Goal: Task Accomplishment & Management: Manage account settings

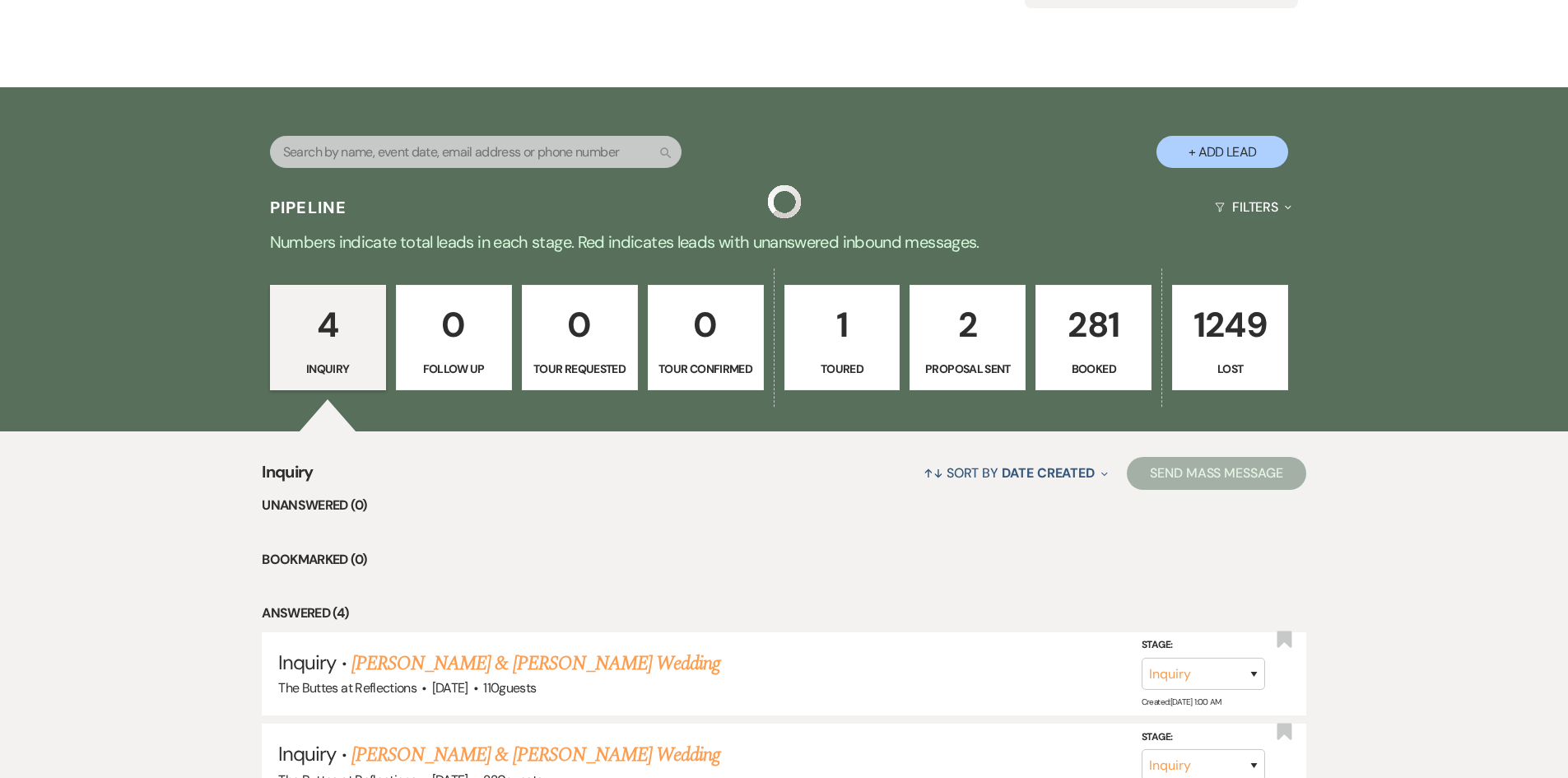
scroll to position [247, 0]
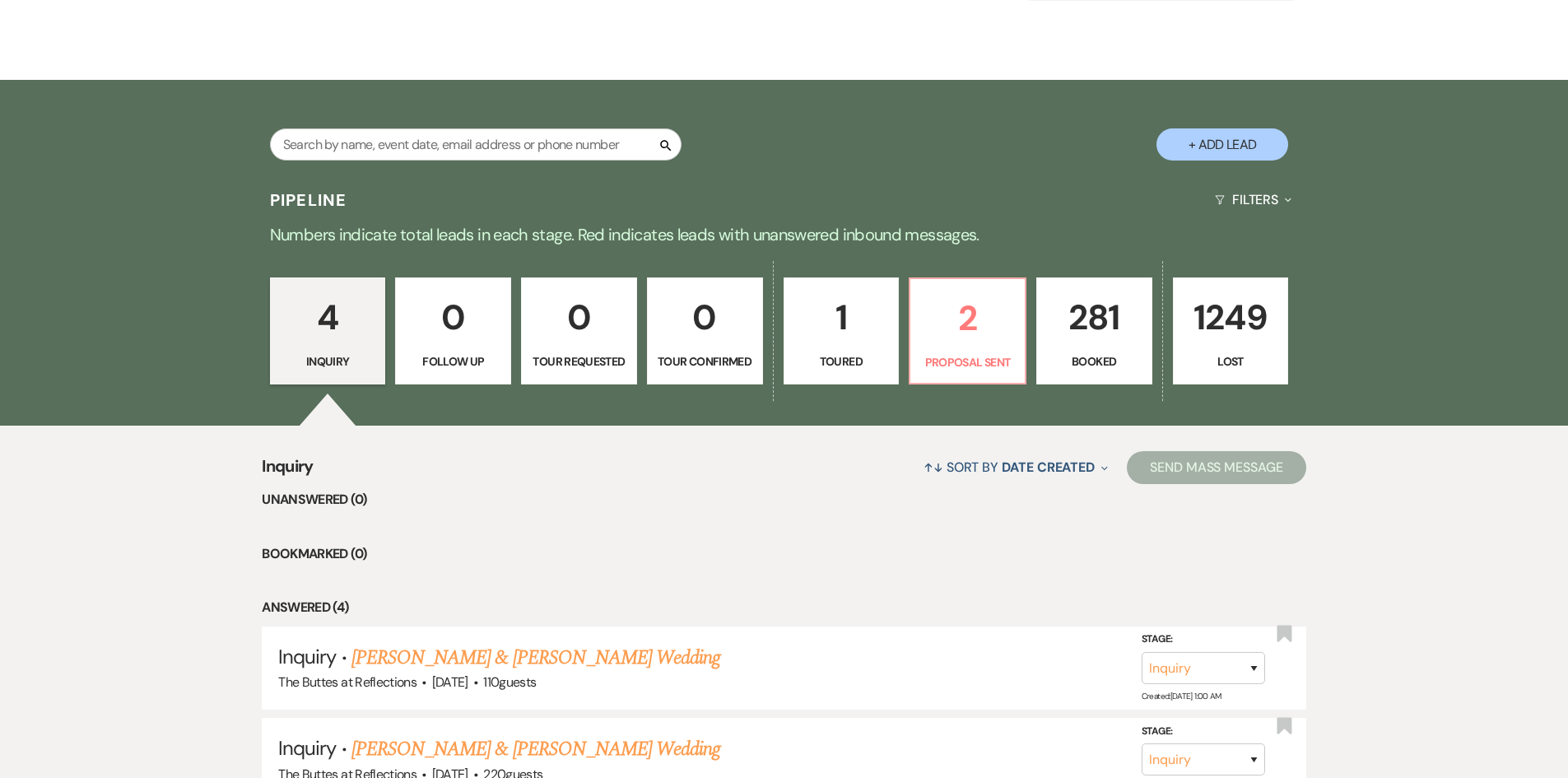
click at [1089, 337] on p "281" at bounding box center [1095, 316] width 94 height 55
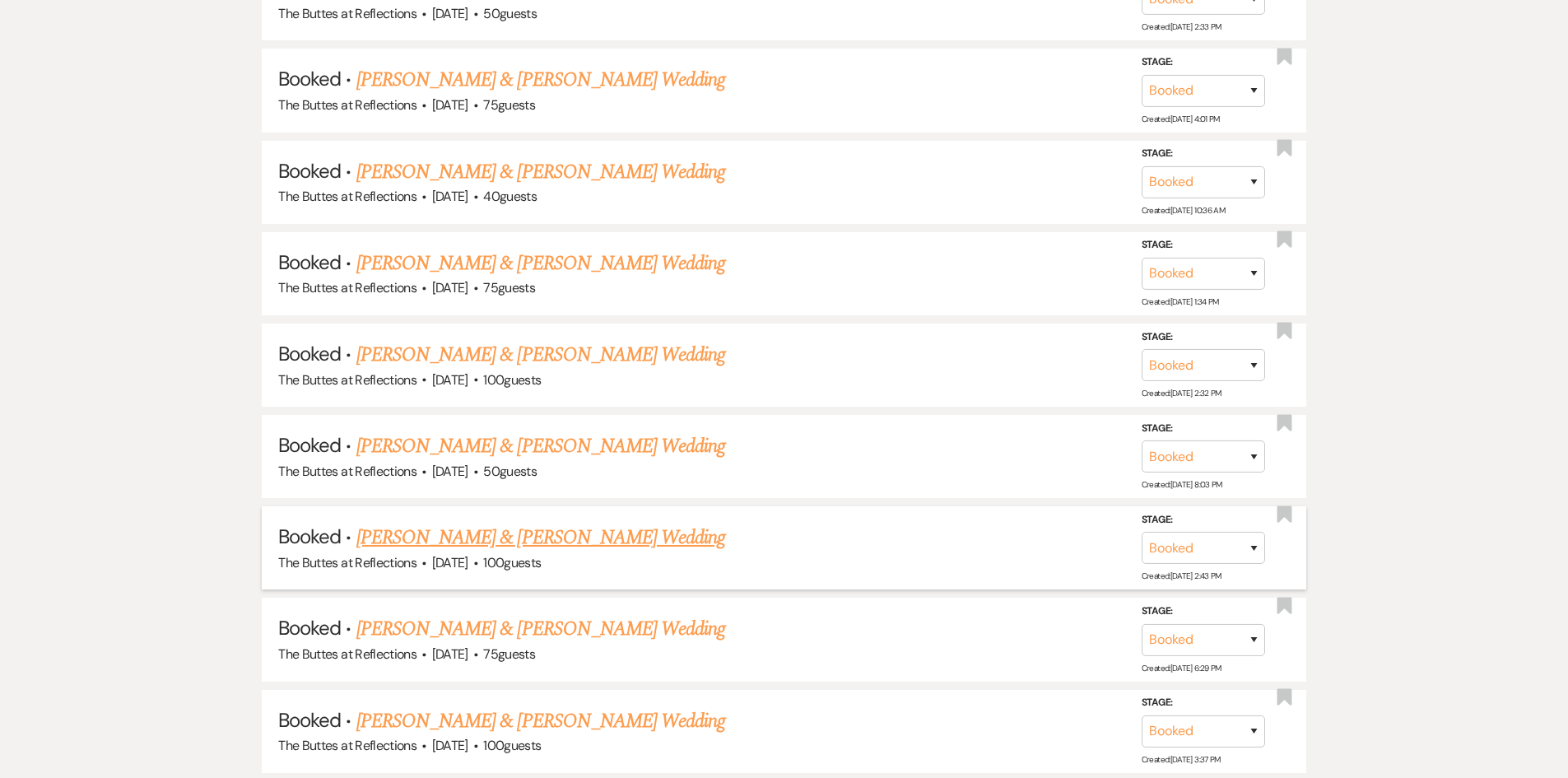
scroll to position [1662, 0]
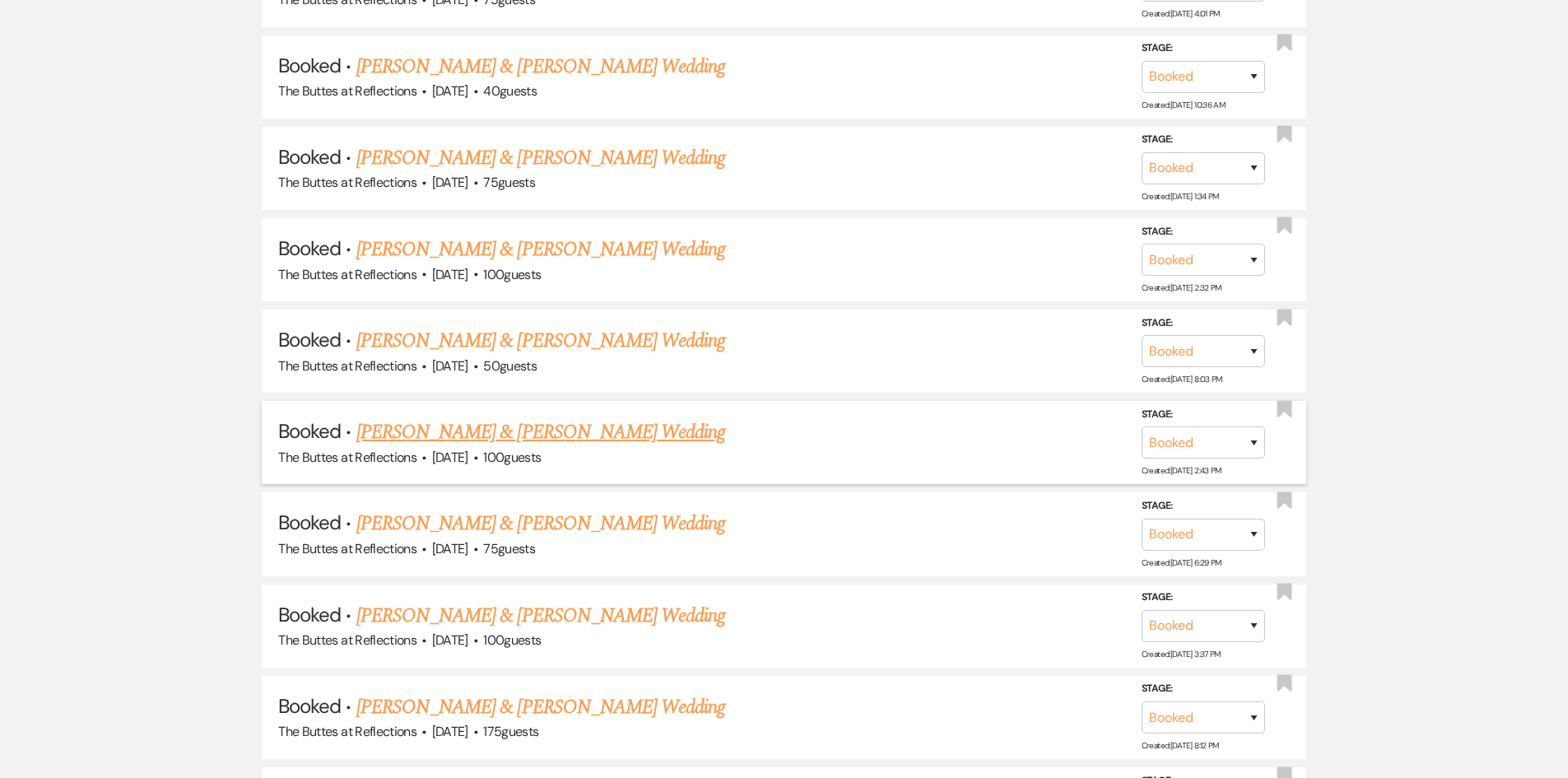
click at [472, 431] on link "[PERSON_NAME] & [PERSON_NAME] Wedding" at bounding box center [541, 432] width 368 height 30
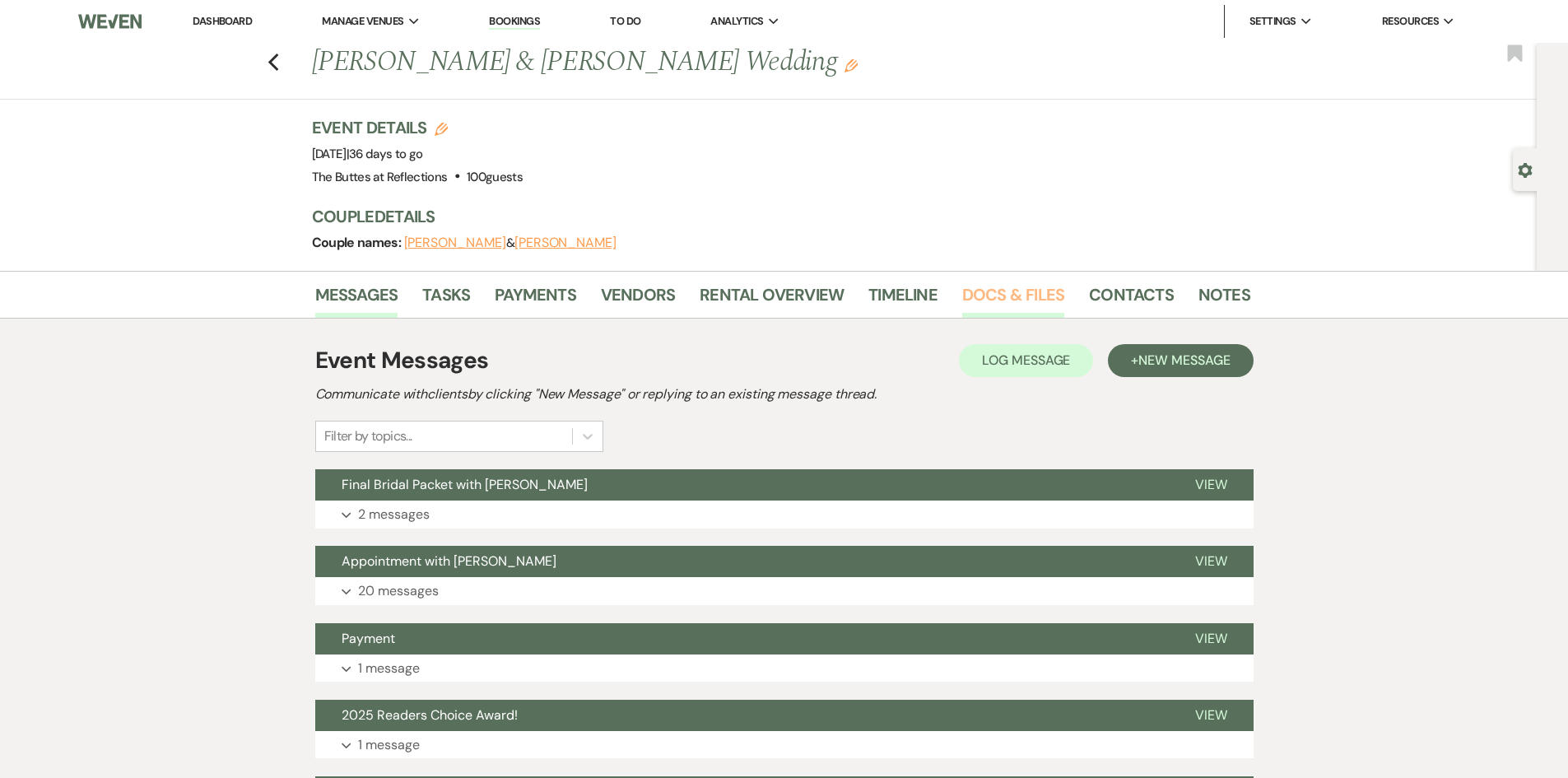
click at [1008, 290] on link "Docs & Files" at bounding box center [1013, 300] width 102 height 37
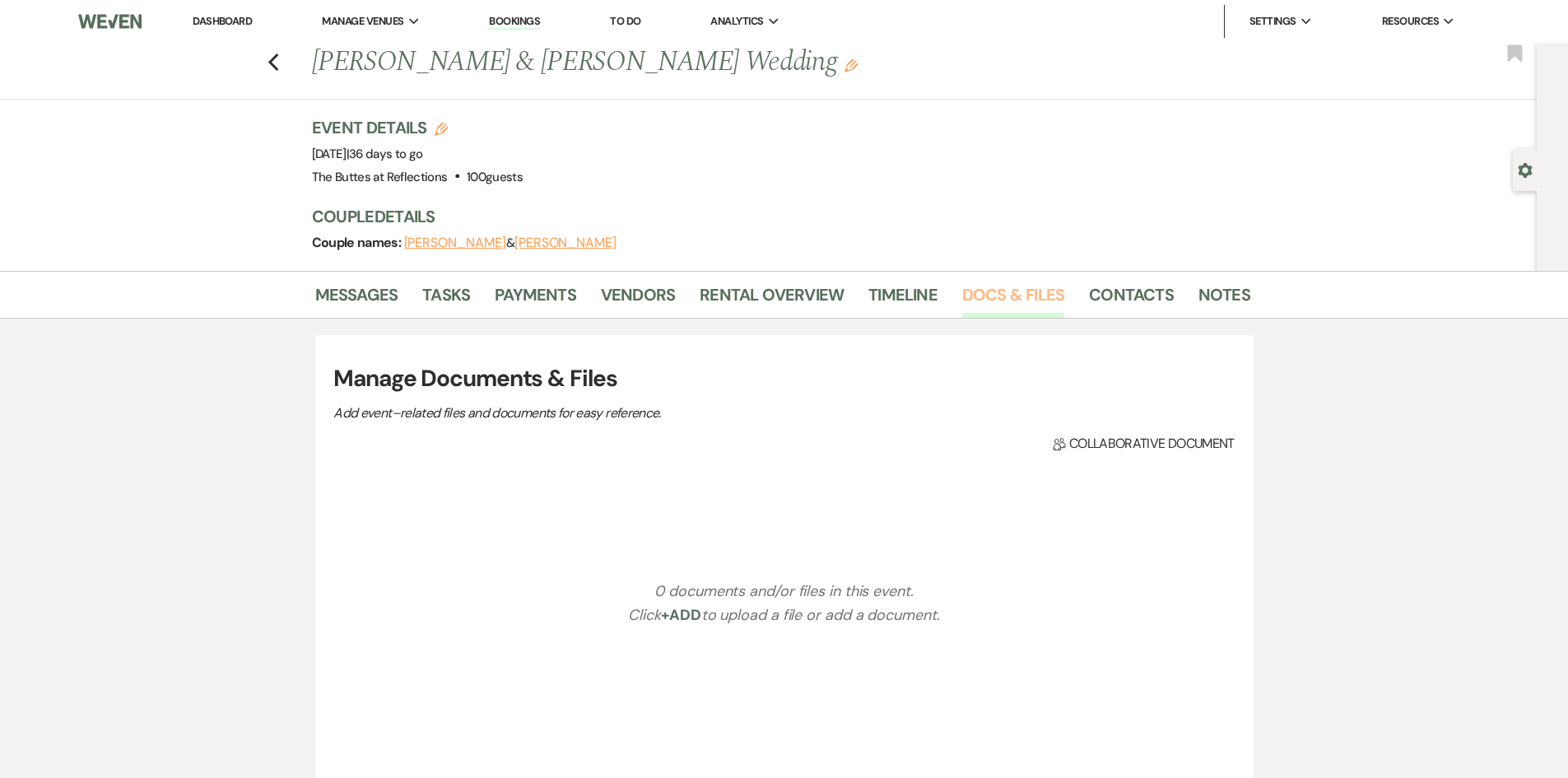
click at [1010, 289] on link "Docs & Files" at bounding box center [1013, 300] width 102 height 37
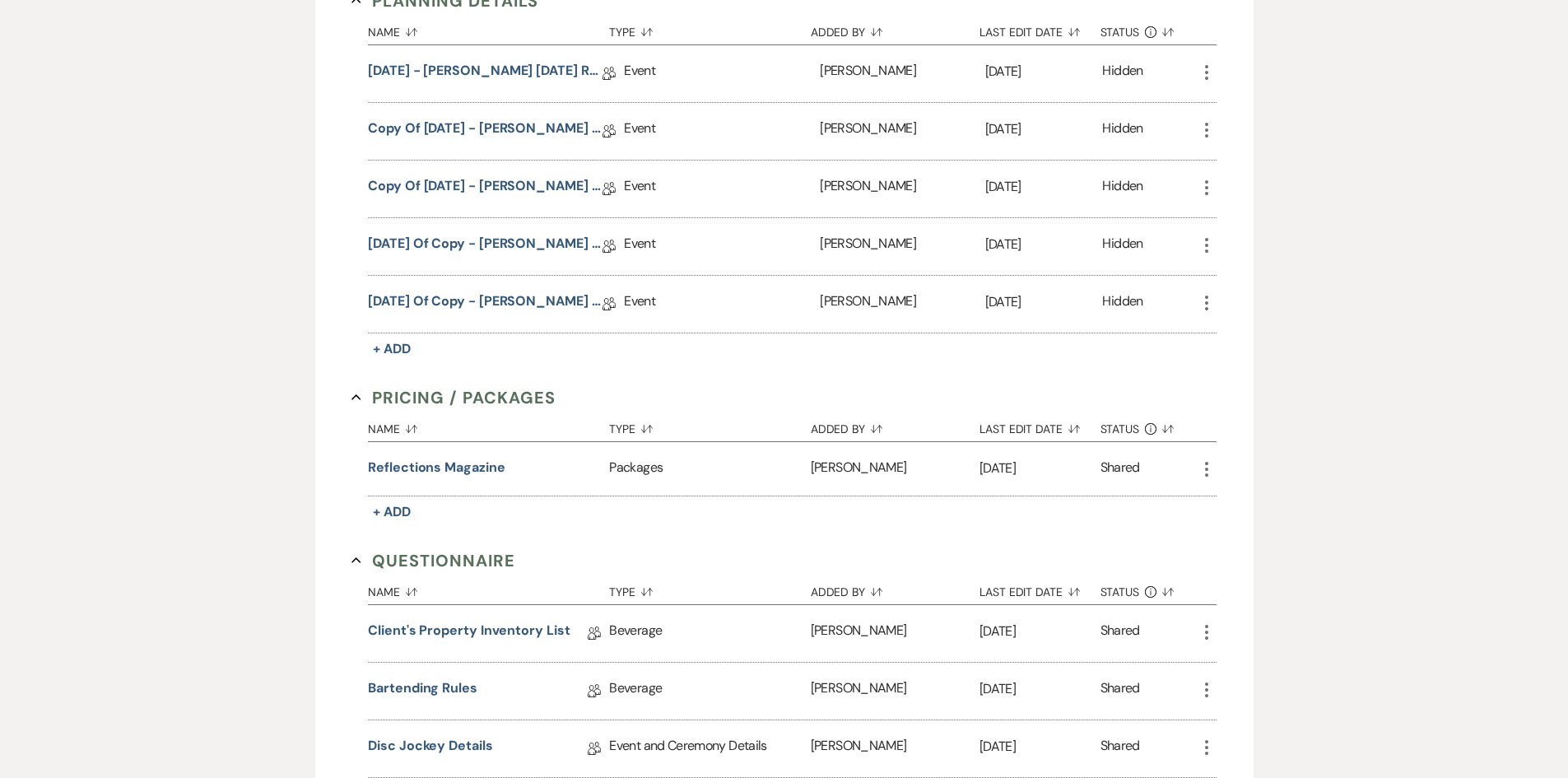
scroll to position [493, 0]
click at [419, 298] on link "[DATE] of Copy - [PERSON_NAME] [DATE] Reflections Wedding Details" at bounding box center [486, 303] width 235 height 26
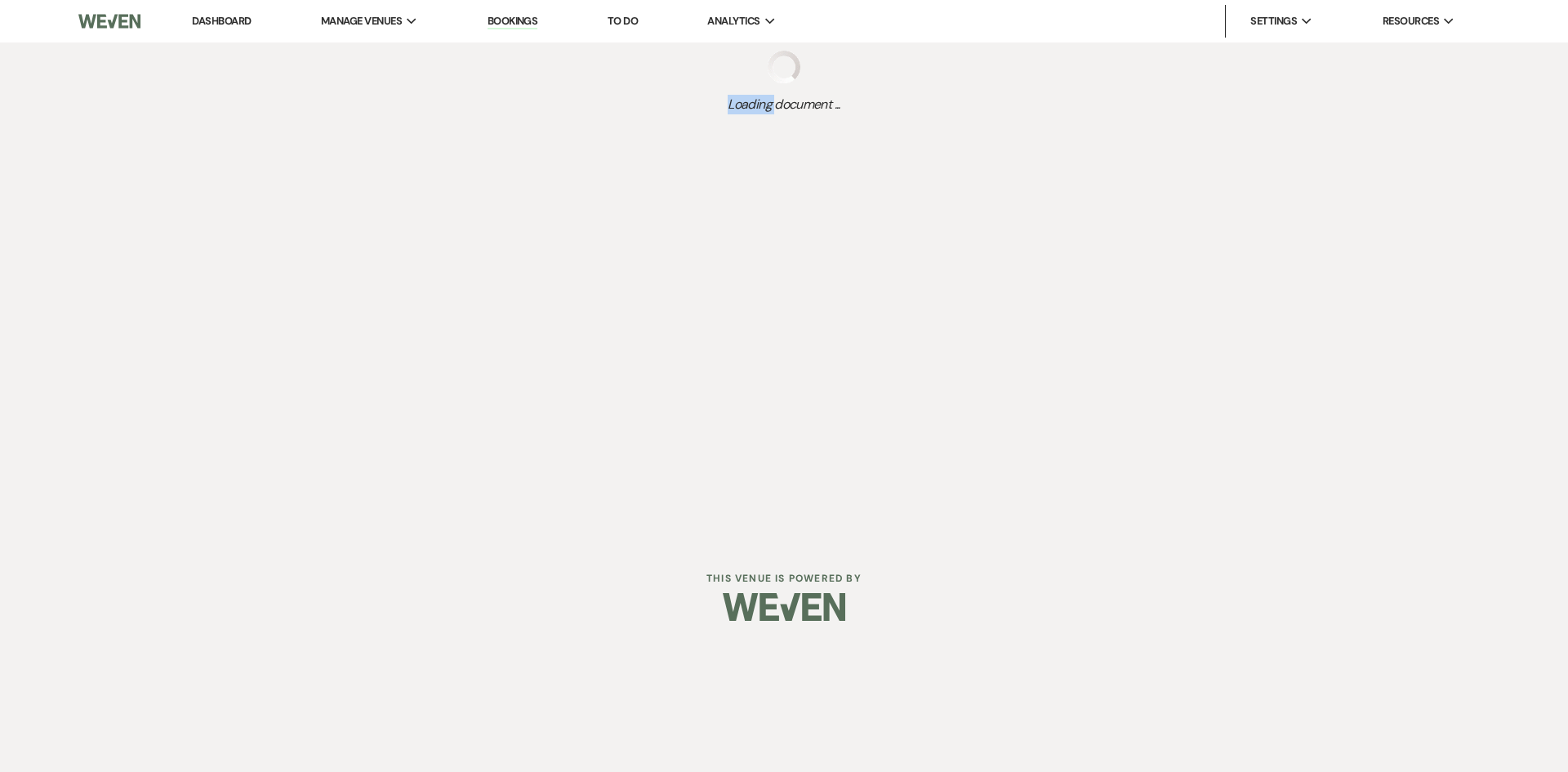
click at [416, 296] on div "Dashboard Manage Venues Expand The Buttes at Reflections Bookings To Do Analyti…" at bounding box center [784, 270] width 1568 height 541
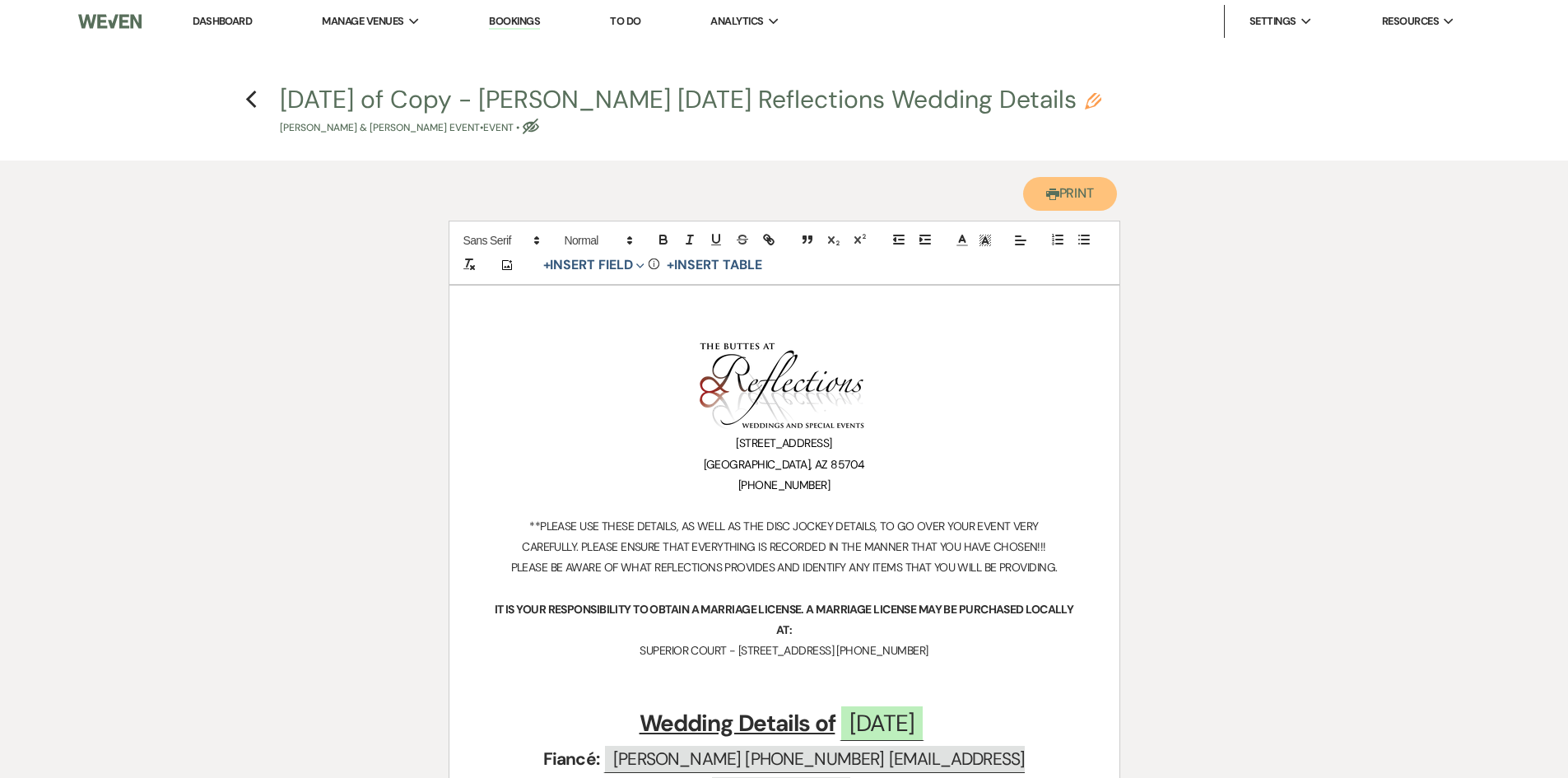
click at [1079, 211] on button "Printer Print" at bounding box center [1071, 193] width 94 height 34
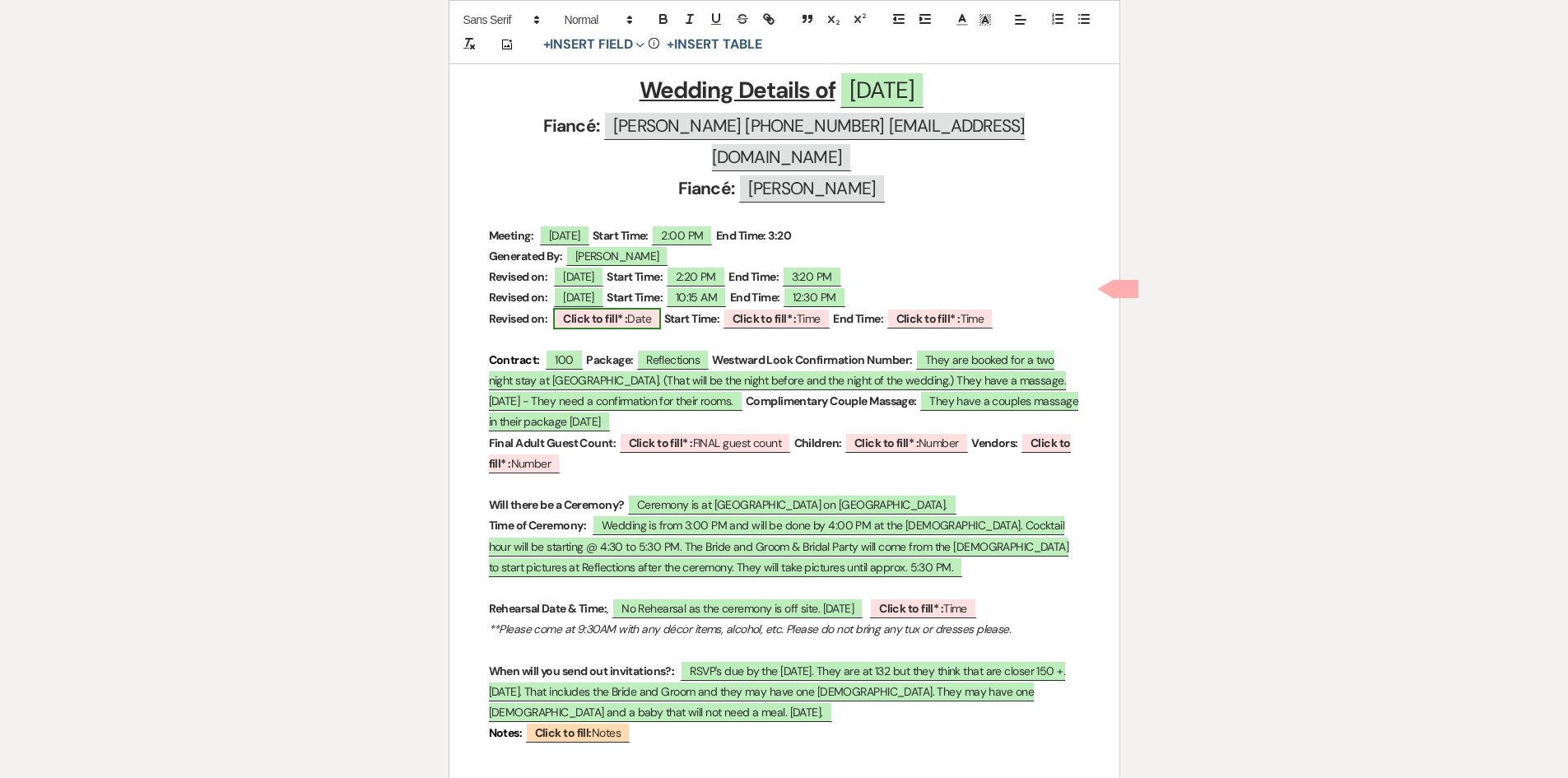
scroll to position [659, 0]
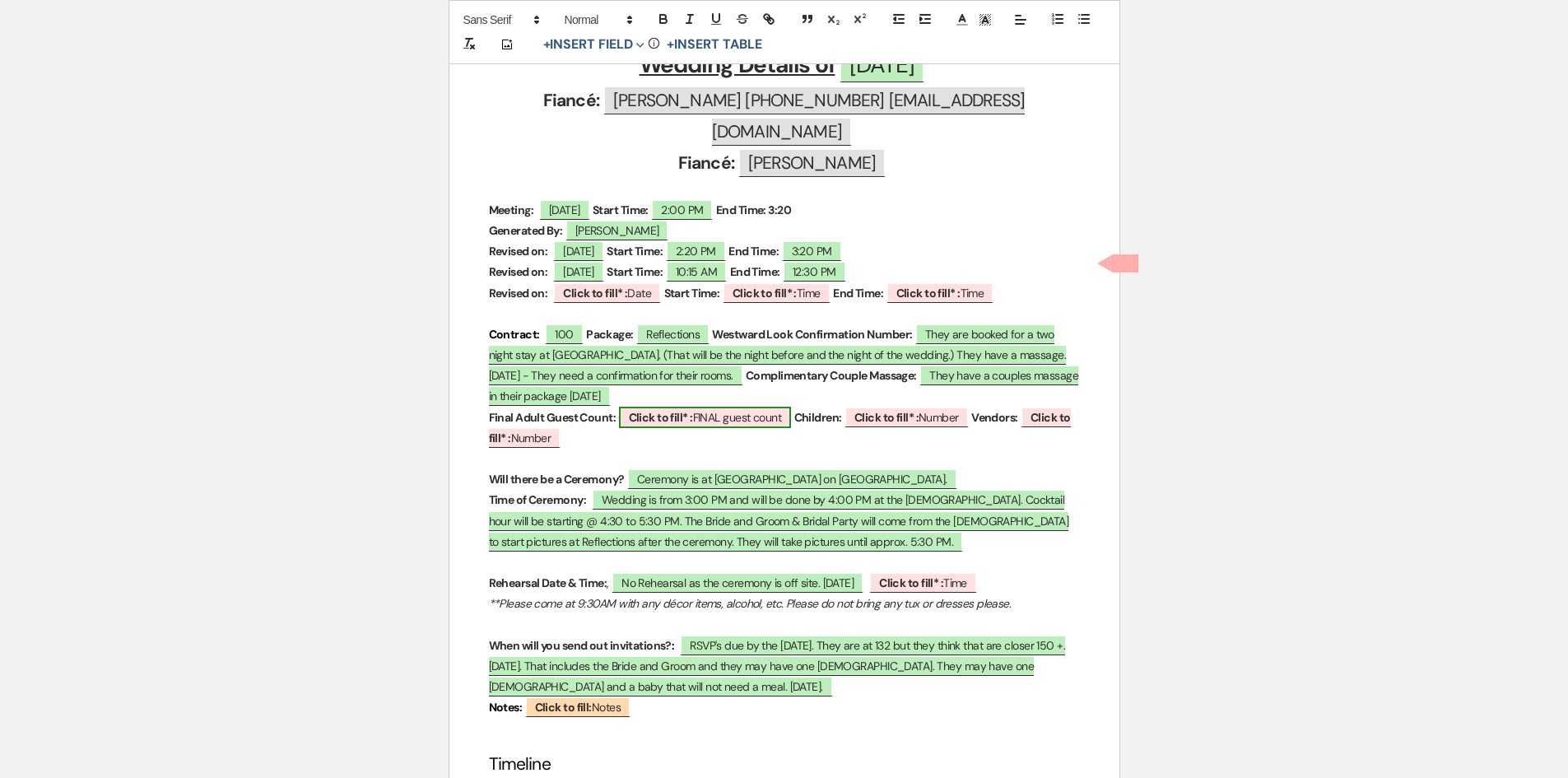
click at [642, 413] on b "Click to fill* :" at bounding box center [661, 416] width 64 height 14
select select "owner"
select select "custom_placeholder"
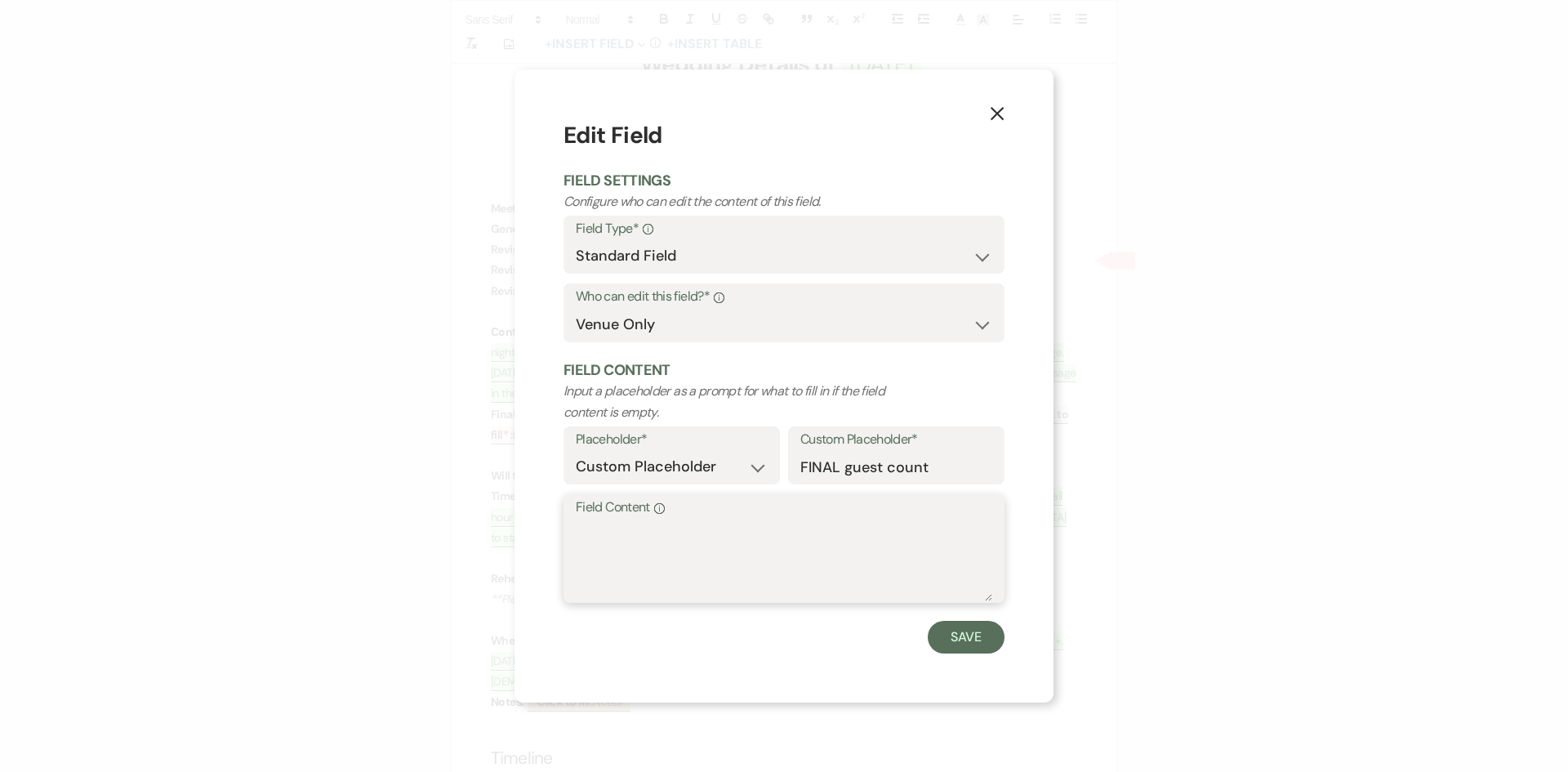
click at [607, 539] on textarea "Field Content Info" at bounding box center [784, 560] width 416 height 82
type textarea "There is a possibility that they could reach 160 +. TBC [DATE]"
click at [963, 647] on button "Save" at bounding box center [966, 636] width 76 height 32
click at [962, 647] on span "RSVP's due by the [DATE]. They are at 132 but they think that are closer 150 +.…" at bounding box center [777, 660] width 573 height 62
select select "owner"
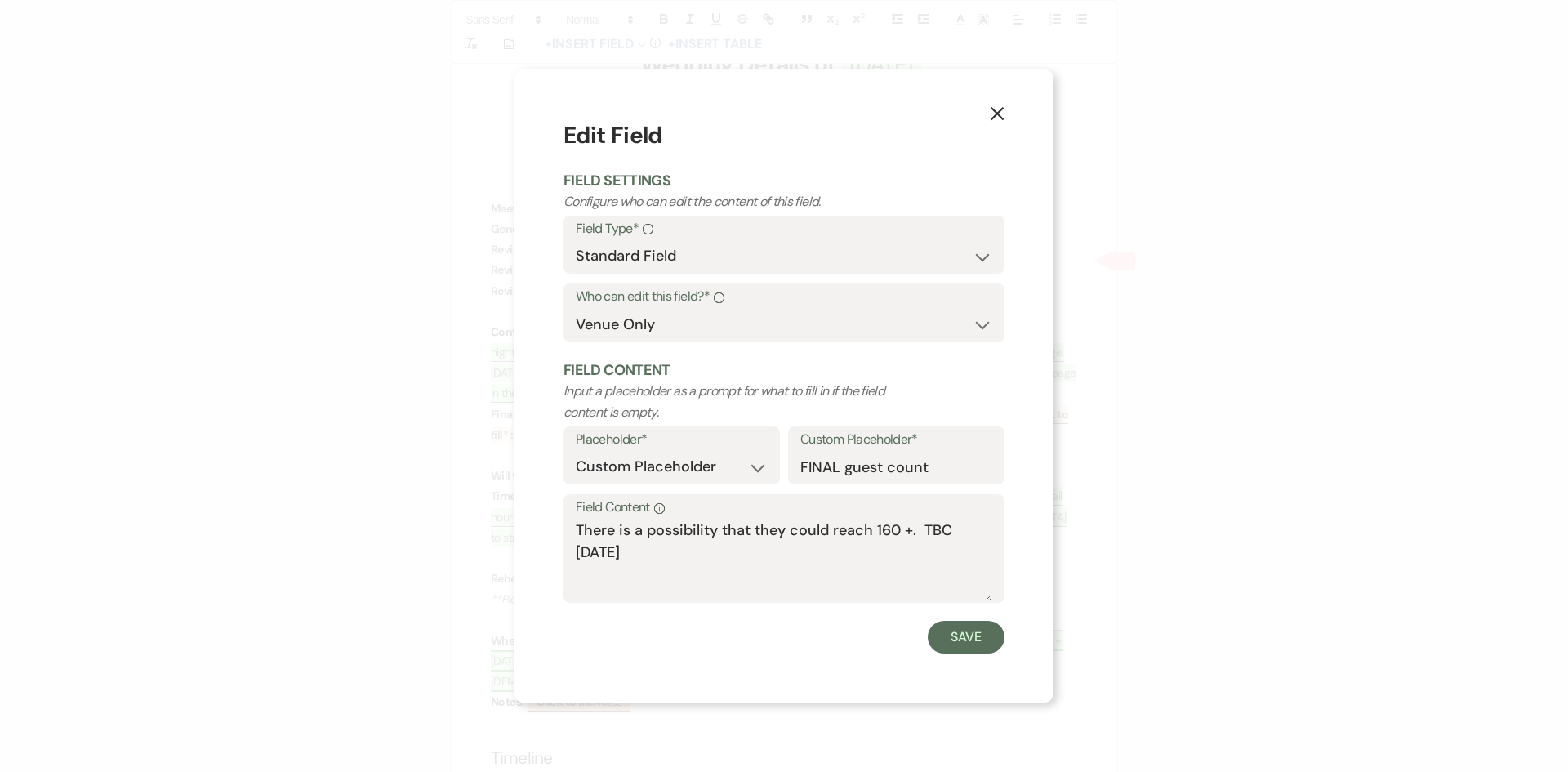
select select "Time"
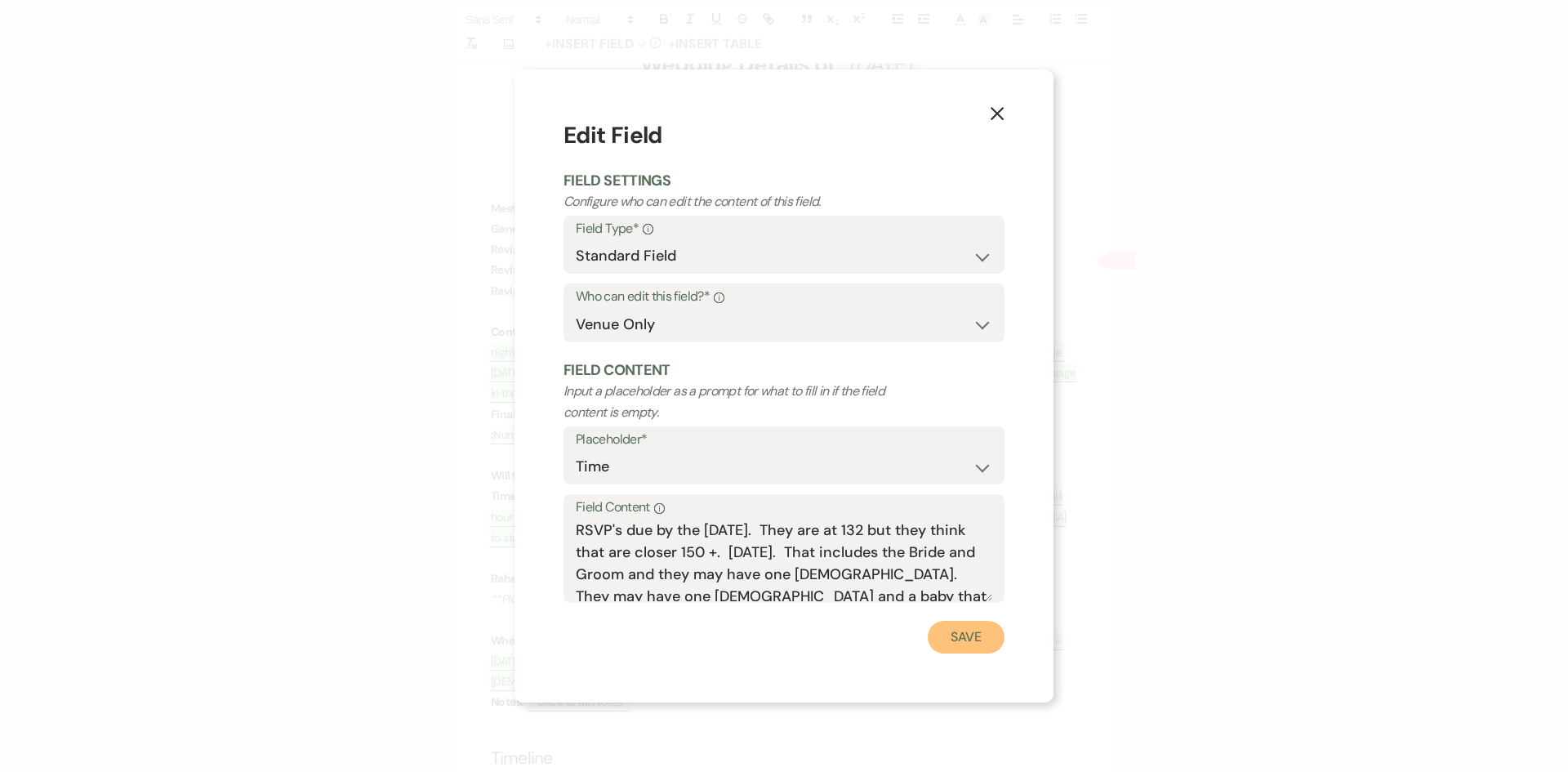
click at [947, 641] on button "Save" at bounding box center [966, 636] width 76 height 32
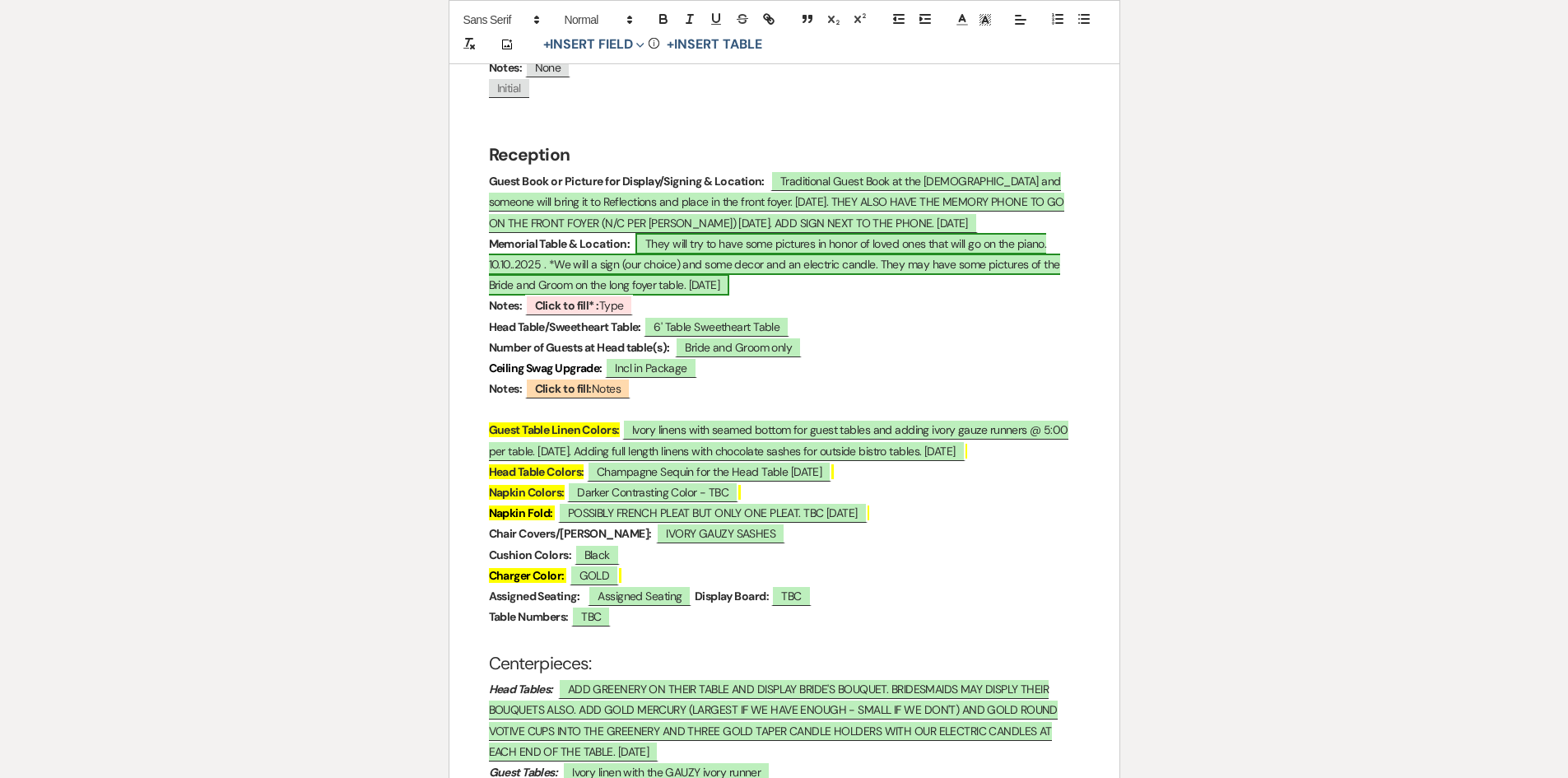
scroll to position [2469, 0]
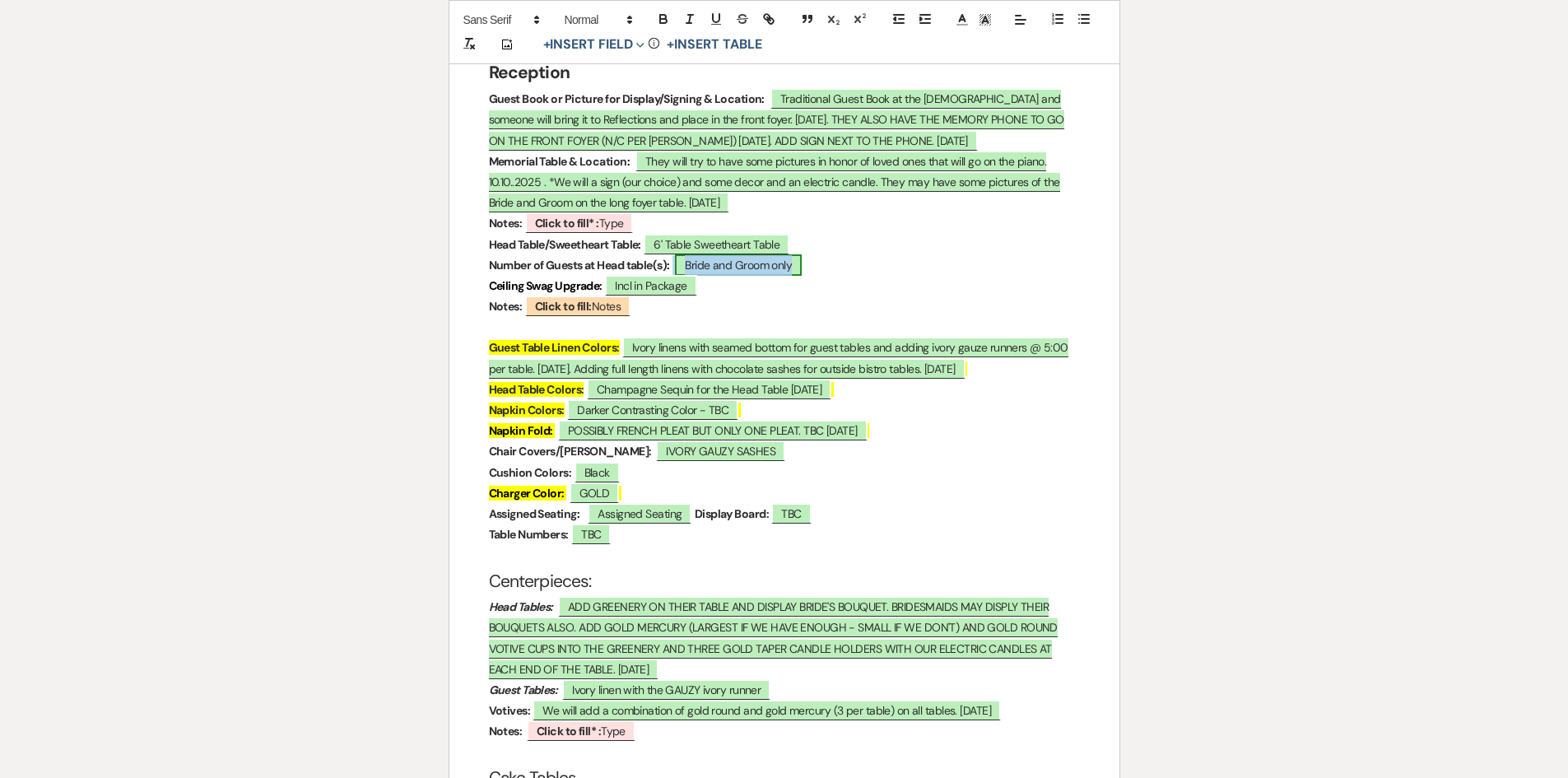
click at [797, 276] on span "Bride and Groom only" at bounding box center [739, 264] width 127 height 21
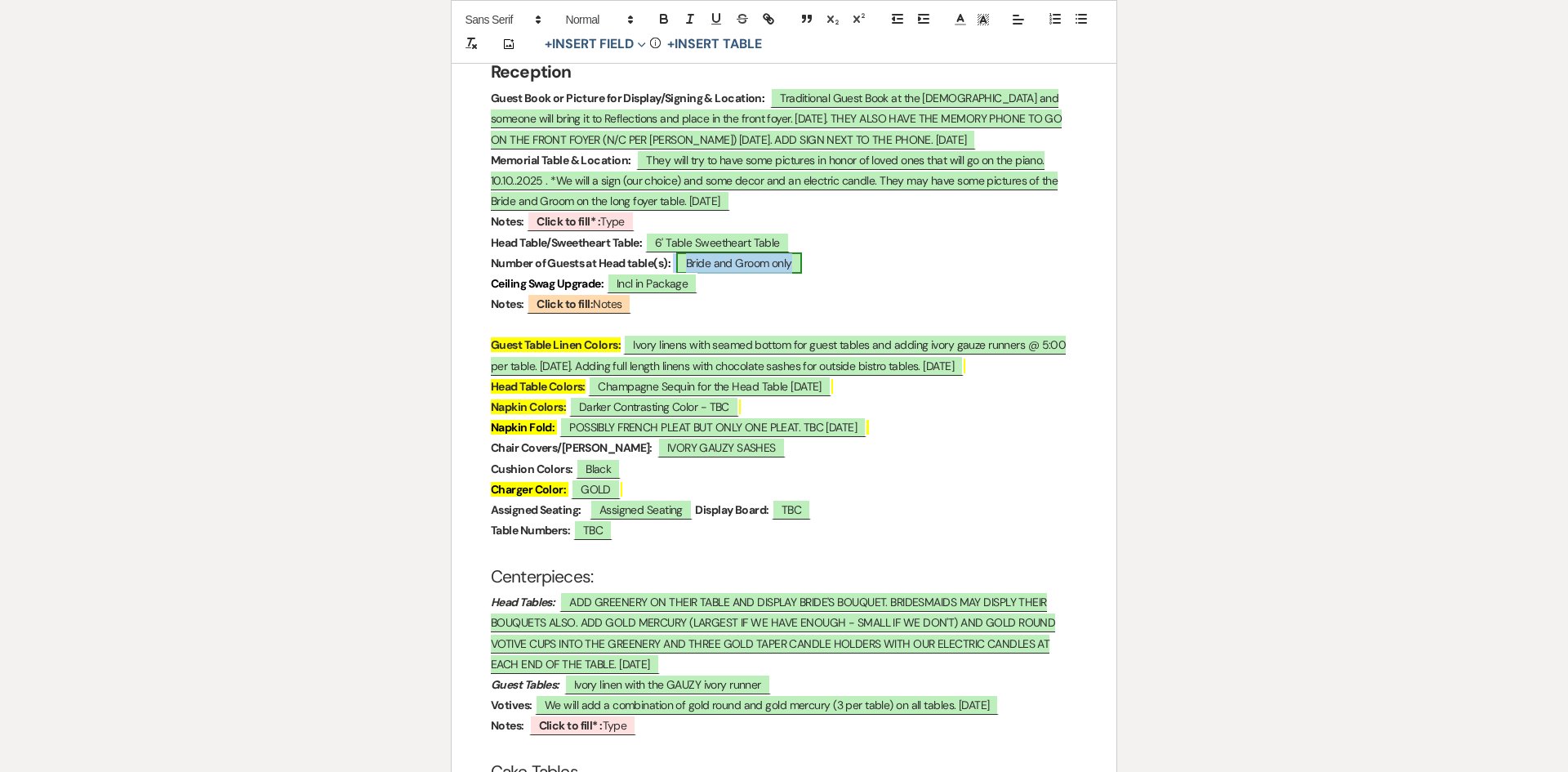
select select "owner"
select select "custom_placeholder"
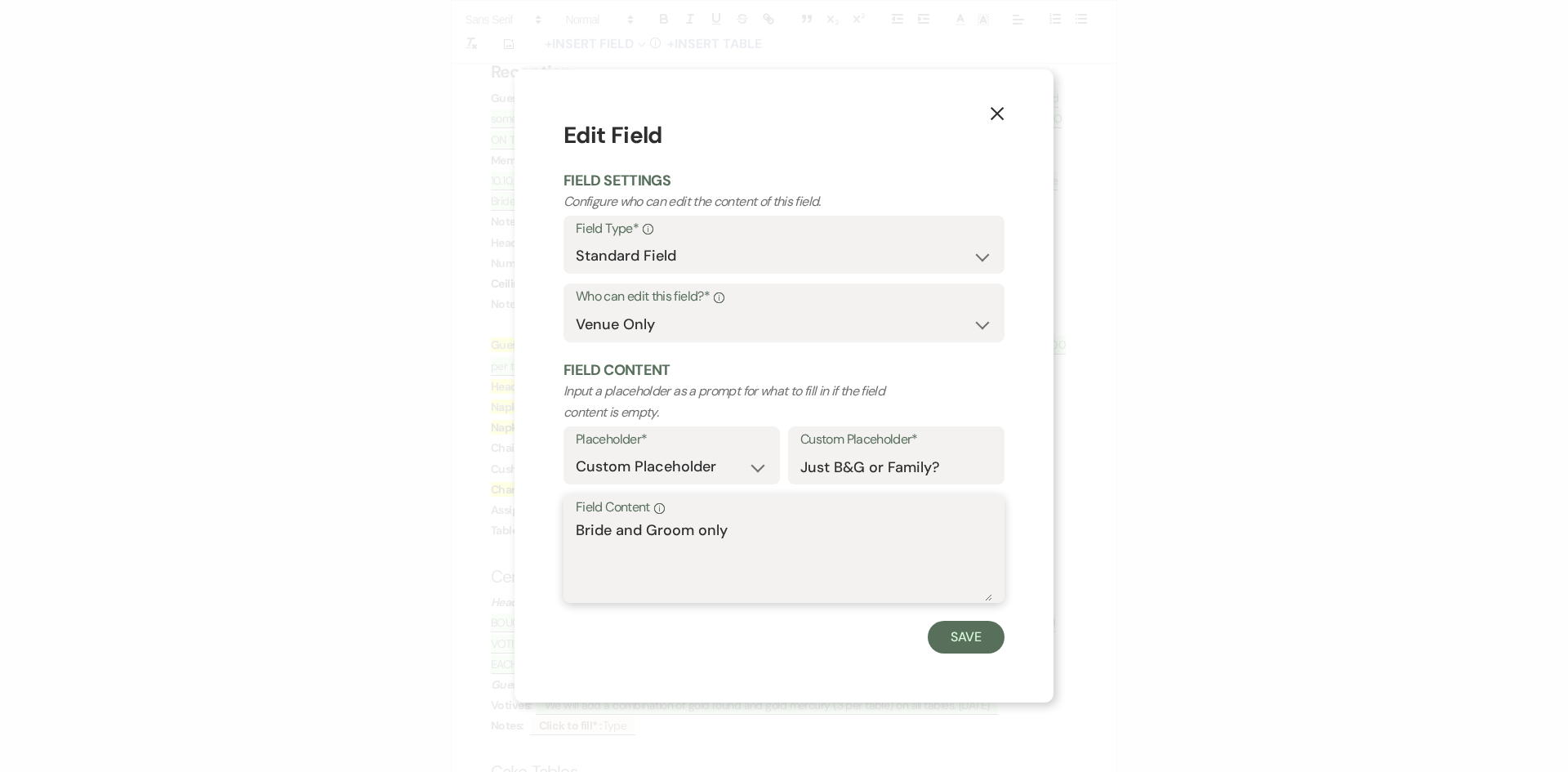
click at [742, 524] on textarea "Bride and Groom only" at bounding box center [784, 560] width 416 height 82
type textarea "Bride and Groom only probably at the apex of the alcoves. TBC."
click at [966, 633] on button "Save" at bounding box center [966, 636] width 76 height 32
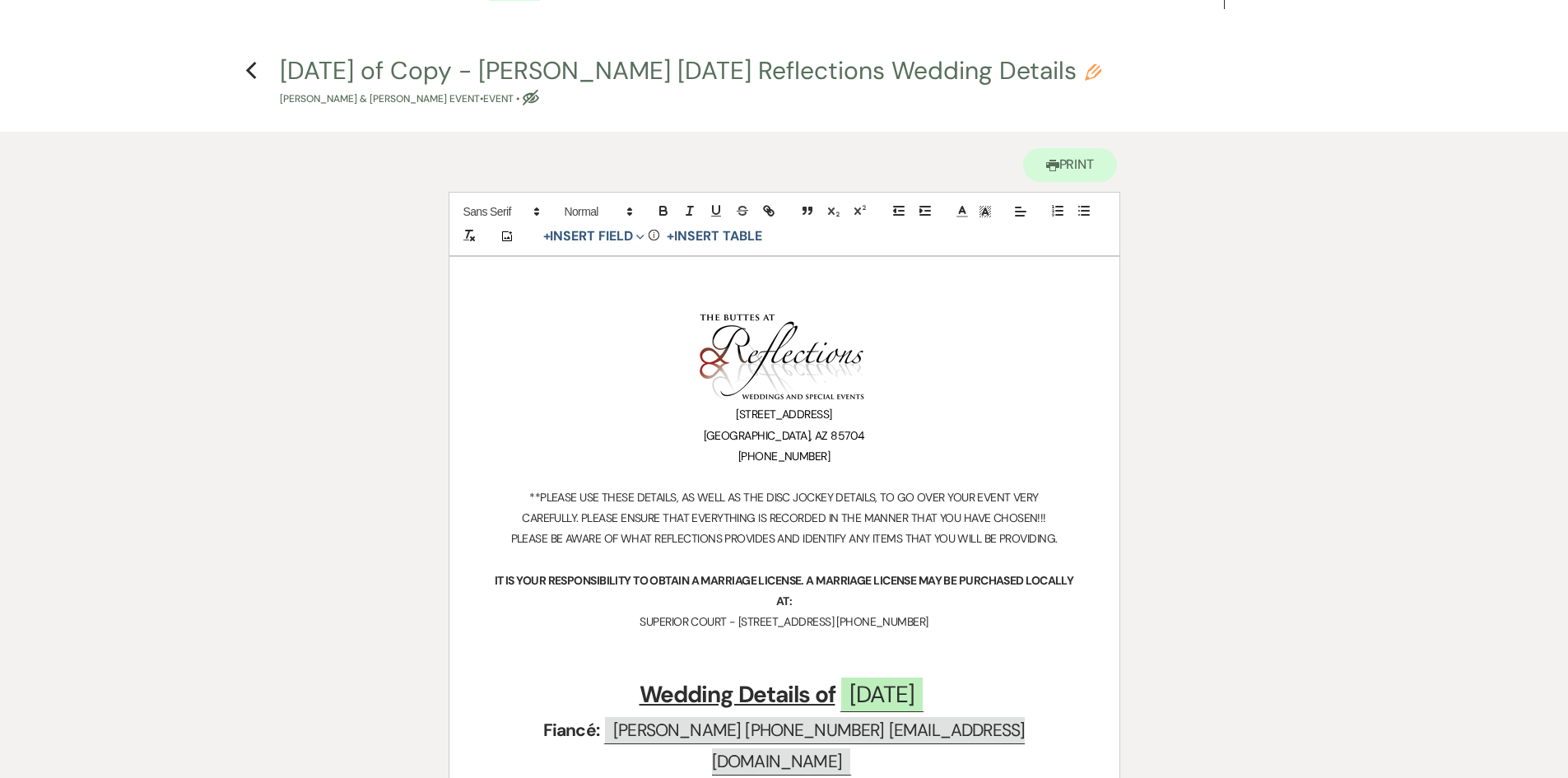
scroll to position [0, 0]
